Goal: Transaction & Acquisition: Purchase product/service

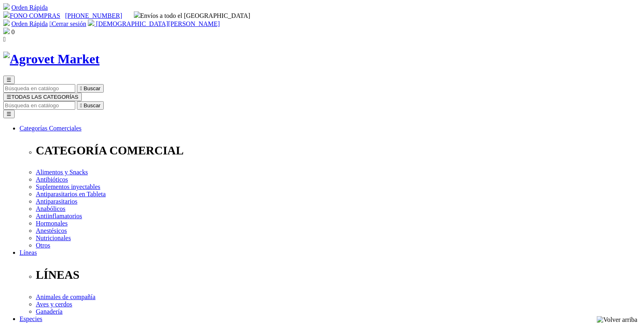
click at [75, 101] on input "Buscar" at bounding box center [39, 105] width 72 height 9
type input "zemethis"
click at [77, 101] on button " Buscar" at bounding box center [90, 105] width 27 height 9
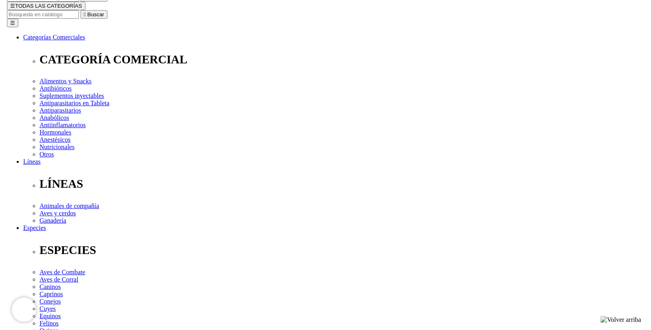
scroll to position [92, 0]
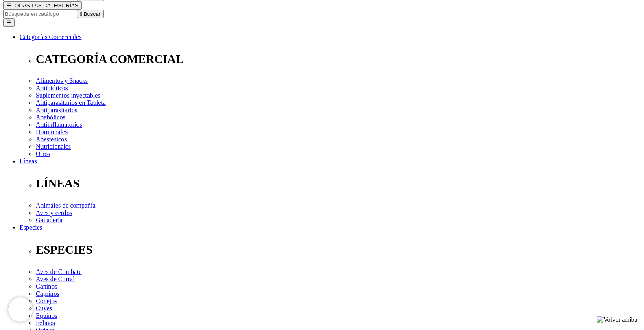
select select "381"
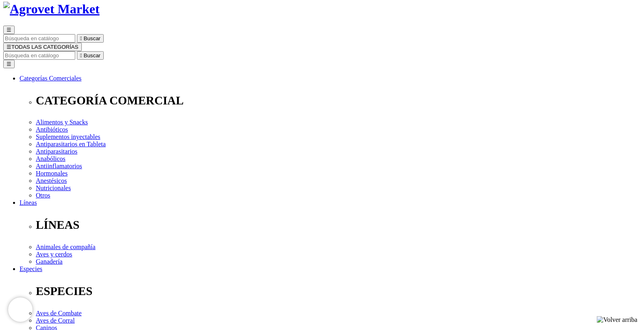
scroll to position [51, 0]
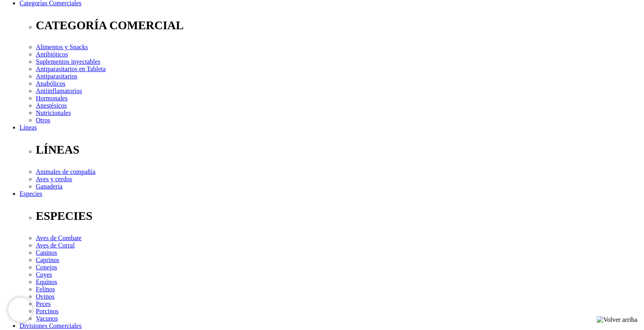
scroll to position [133, 0]
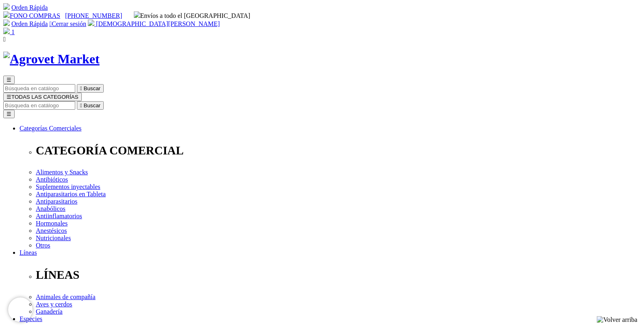
radio input "true"
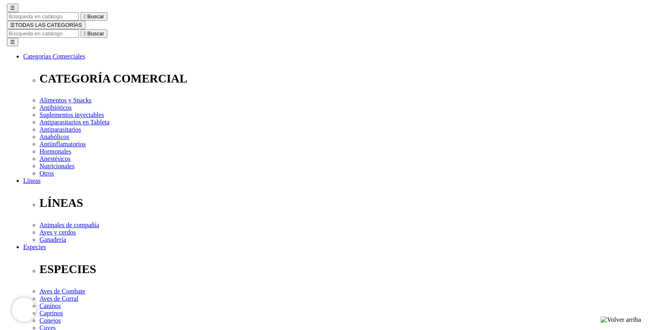
scroll to position [92, 0]
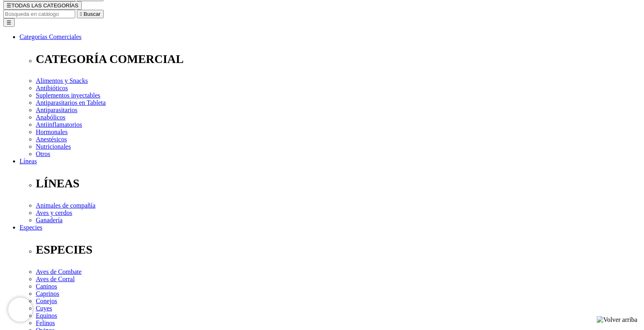
checkbox input "true"
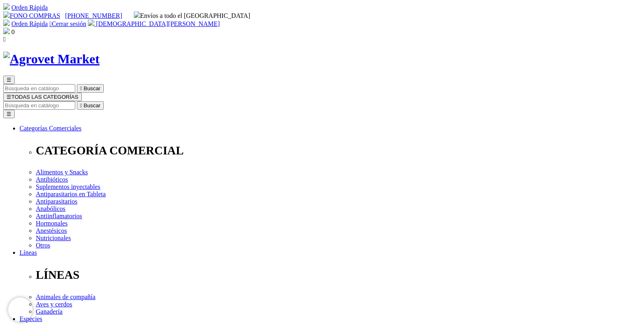
click at [48, 20] on link "Orden Rápida" at bounding box center [29, 23] width 36 height 7
